Goal: Information Seeking & Learning: Learn about a topic

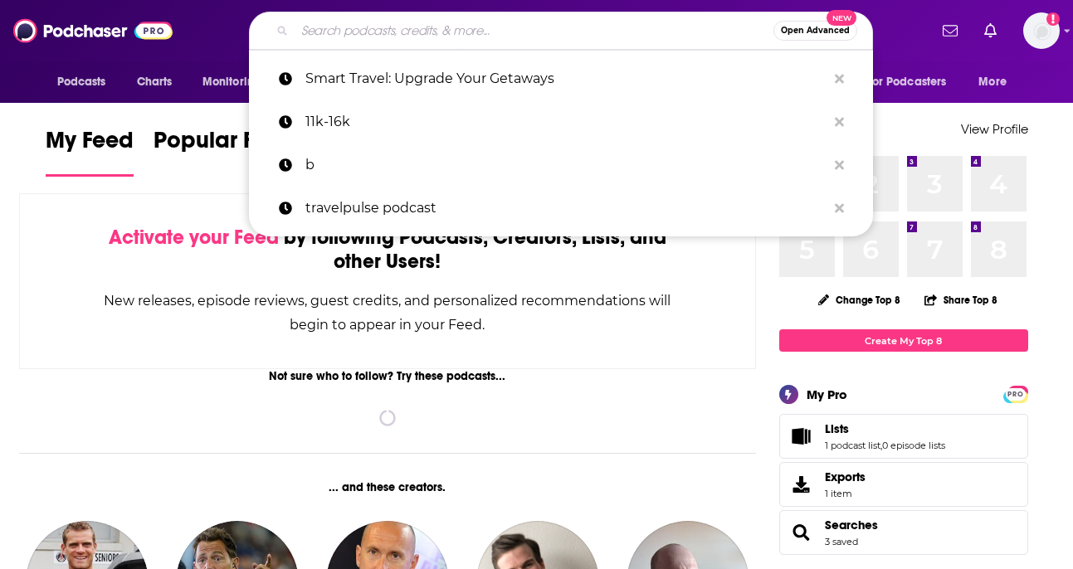
click at [406, 29] on input "Search podcasts, credits, & more..." at bounding box center [534, 30] width 479 height 27
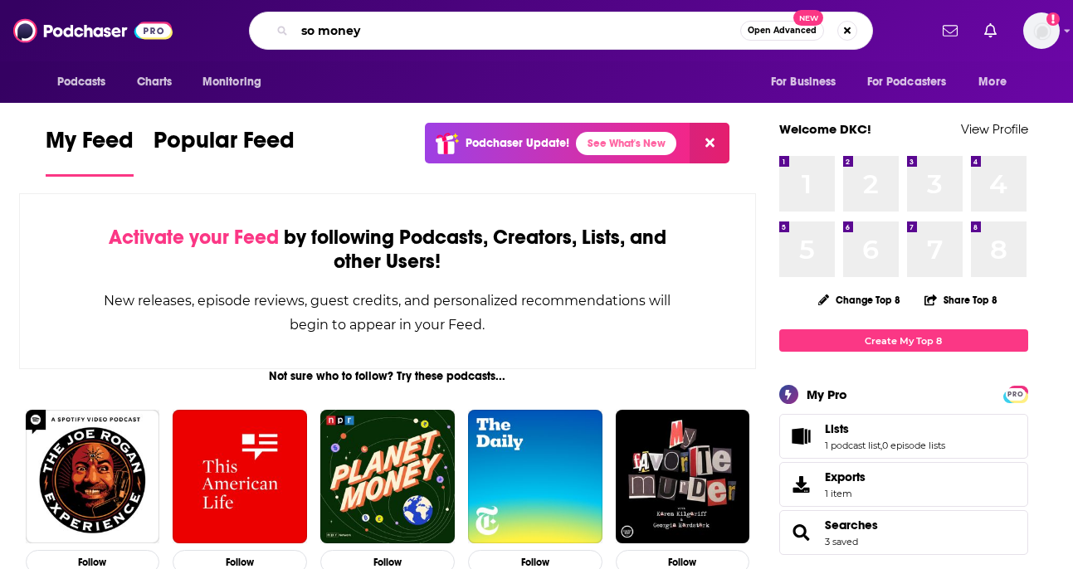
type input "so money"
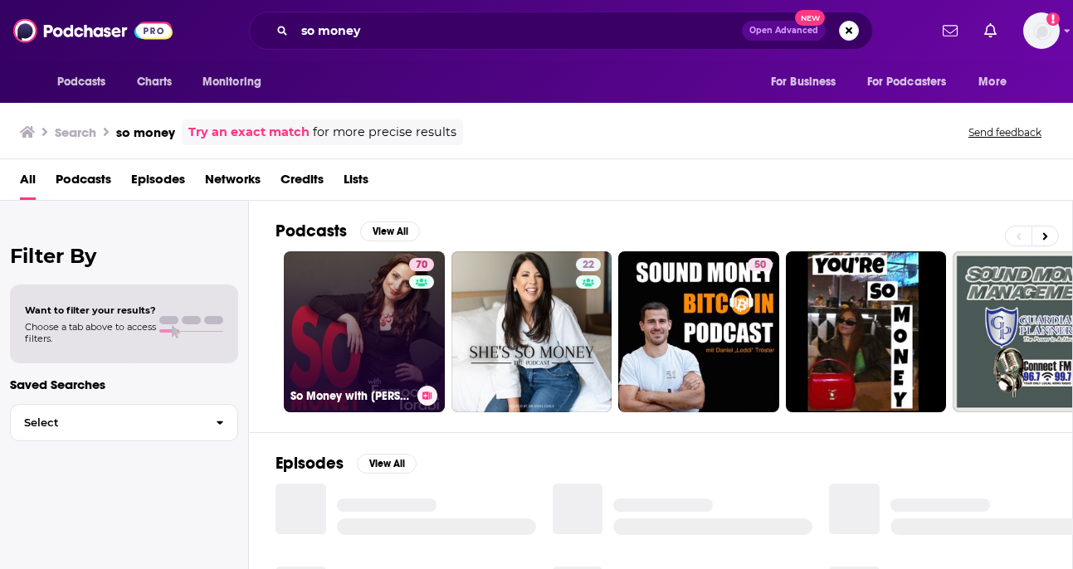
click at [327, 302] on link "70 So Money with [PERSON_NAME]" at bounding box center [364, 331] width 161 height 161
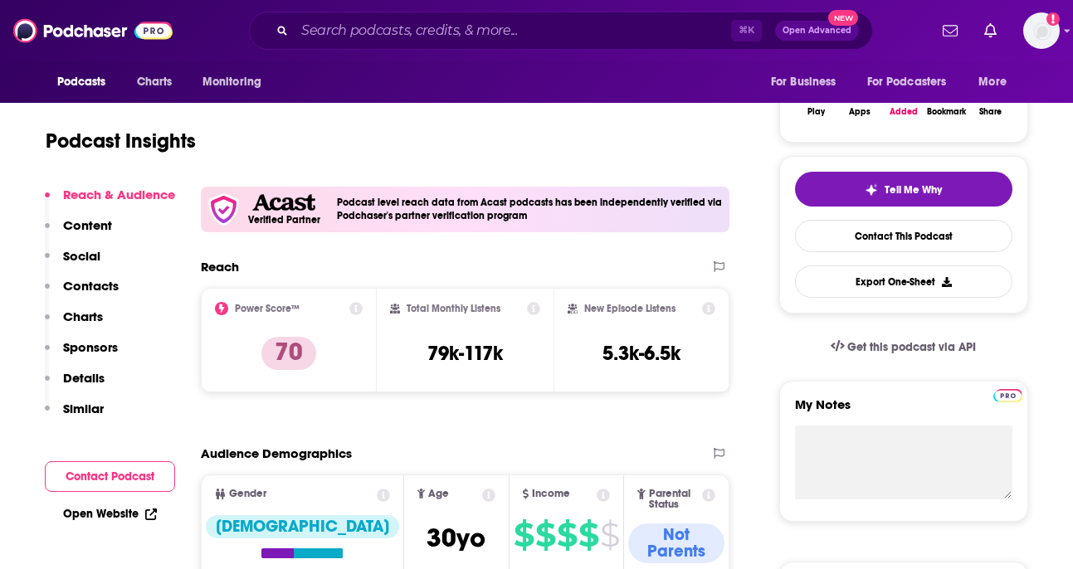
scroll to position [293, 0]
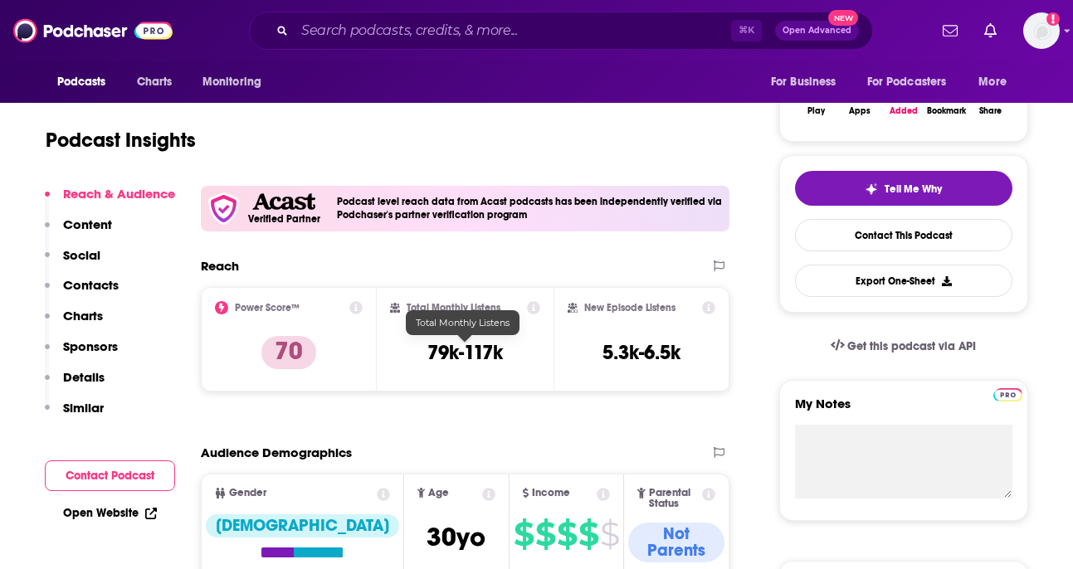
click at [500, 353] on h3 "79k-117k" at bounding box center [465, 352] width 76 height 25
copy h3 "79k-117k"
drag, startPoint x: 411, startPoint y: 357, endPoint x: 504, endPoint y: 357, distance: 93.0
click at [504, 357] on div "Total Monthly Listens 79k-117k" at bounding box center [465, 339] width 150 height 76
